Goal: Information Seeking & Learning: Learn about a topic

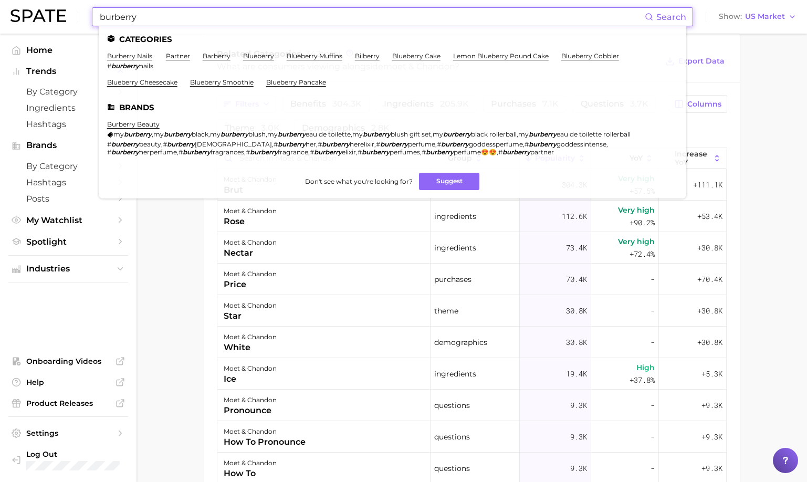
click at [202, 4] on div "burberry Search Categories burberry nails # burberry nails partner barberry blu…" at bounding box center [403, 17] width 786 height 34
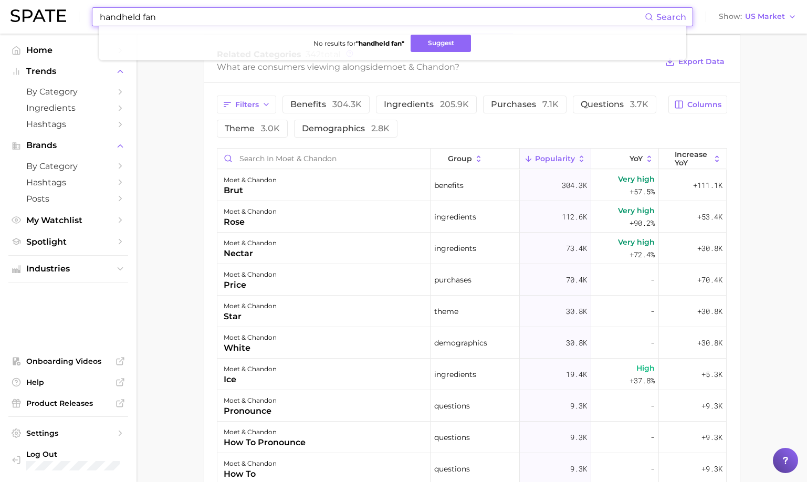
scroll to position [447, 0]
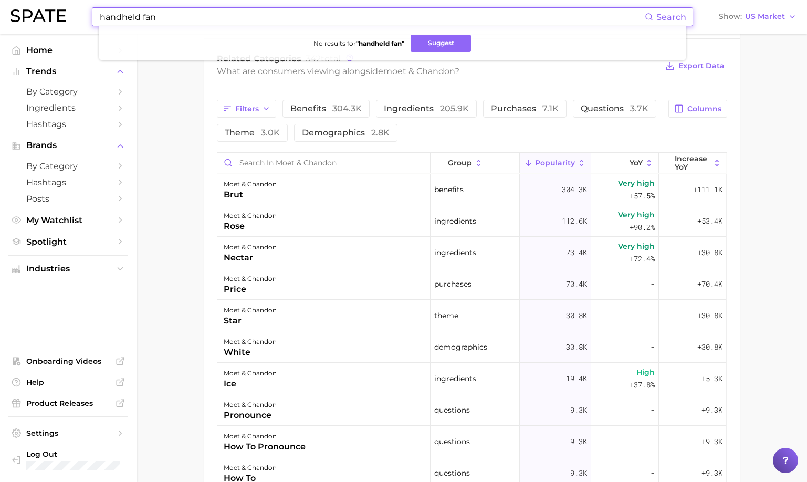
drag, startPoint x: 199, startPoint y: 16, endPoint x: 68, endPoint y: 14, distance: 130.7
click at [68, 14] on div "handheld fan Search No results for " handheld fan " Suggest Show US Market" at bounding box center [403, 17] width 786 height 34
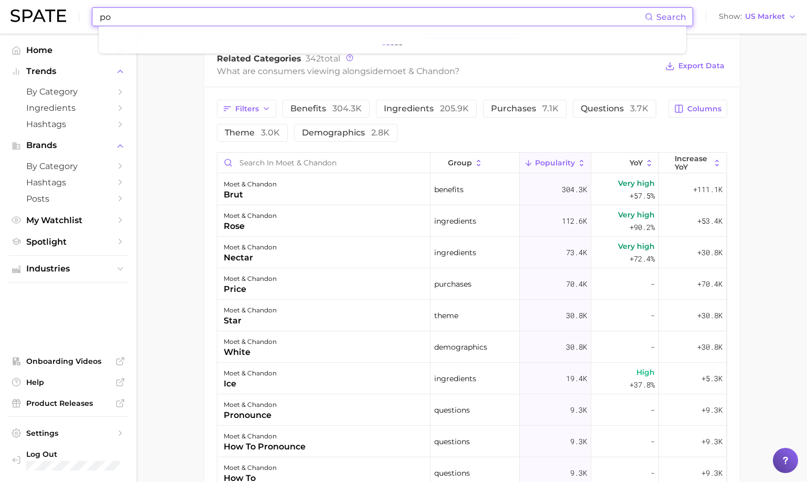
type input "p"
type input "handheld fan"
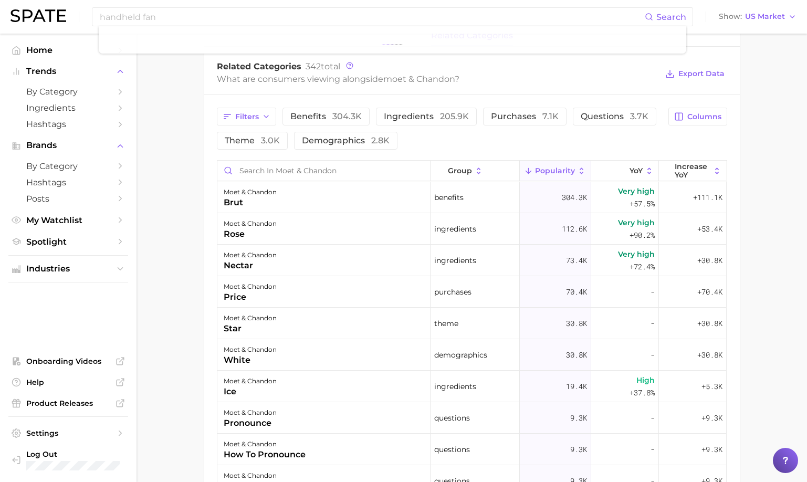
scroll to position [438, 0]
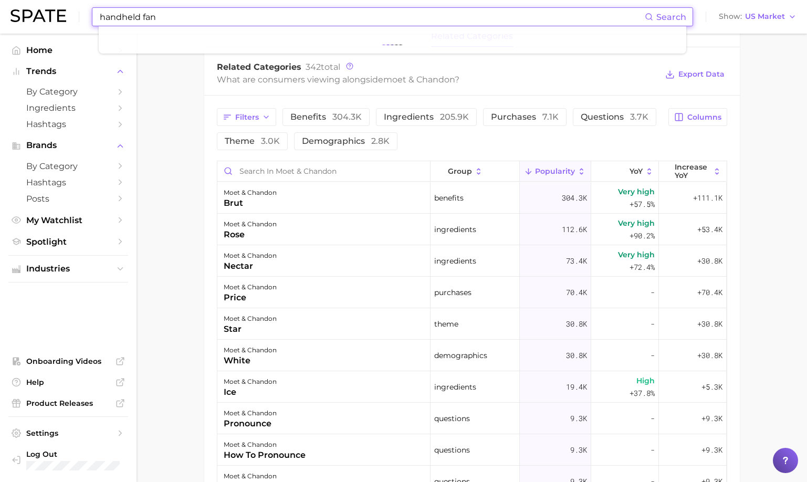
drag, startPoint x: 334, startPoint y: 18, endPoint x: 166, endPoint y: 18, distance: 167.5
click at [166, 18] on input "handheld fan" at bounding box center [372, 17] width 546 height 18
